Goal: Use online tool/utility: Utilize a website feature to perform a specific function

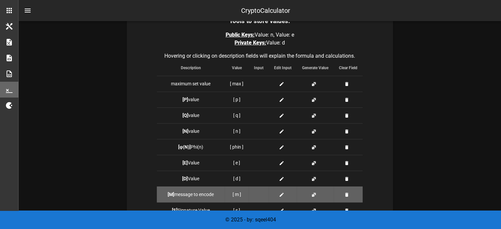
scroll to position [162, 0]
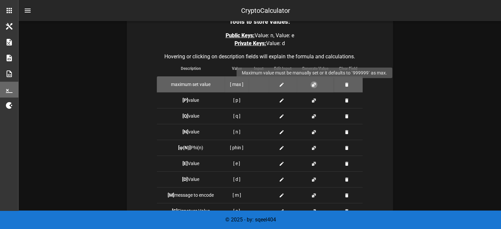
click at [311, 82] on button "button" at bounding box center [313, 84] width 5 height 5
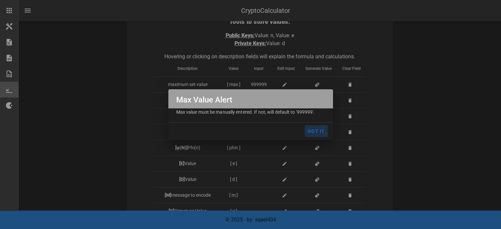
click at [316, 128] on span "Got It" at bounding box center [316, 130] width 18 height 5
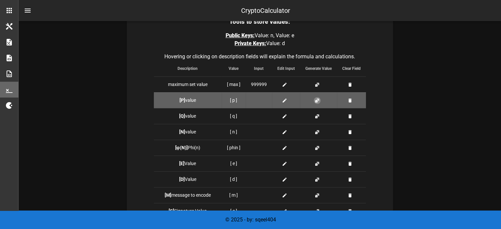
click at [318, 101] on button "button" at bounding box center [316, 100] width 5 height 5
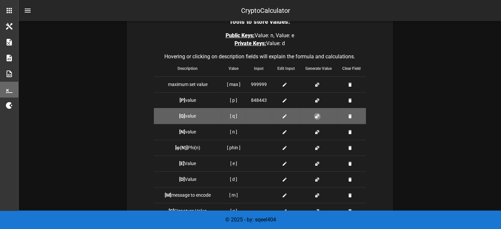
click at [316, 115] on button "button" at bounding box center [316, 116] width 5 height 5
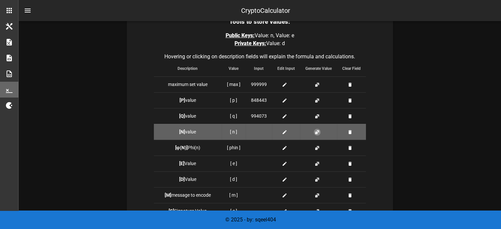
click at [317, 132] on button "button" at bounding box center [316, 131] width 5 height 5
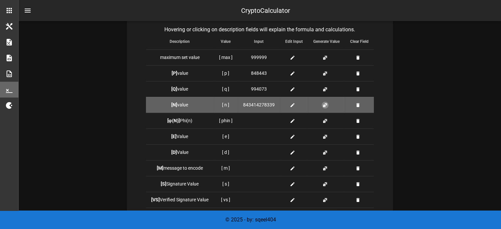
scroll to position [190, 0]
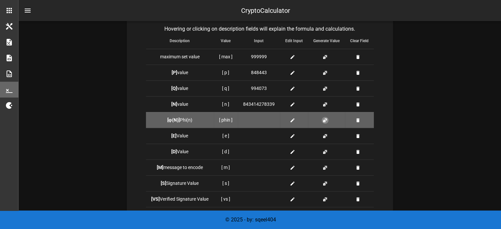
click at [323, 121] on button "button" at bounding box center [324, 120] width 5 height 5
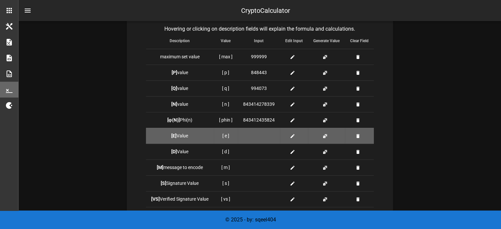
click at [321, 134] on td at bounding box center [326, 136] width 37 height 16
click at [324, 134] on button "button" at bounding box center [324, 135] width 5 height 5
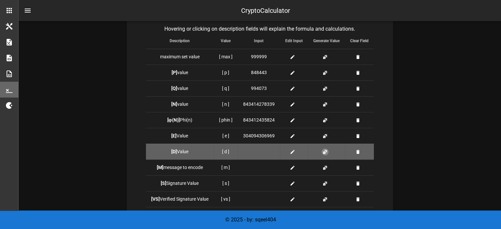
click at [325, 153] on button "button" at bounding box center [324, 151] width 5 height 5
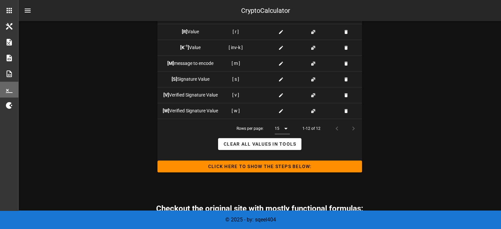
scroll to position [789, 0]
